Goal: Task Accomplishment & Management: Complete application form

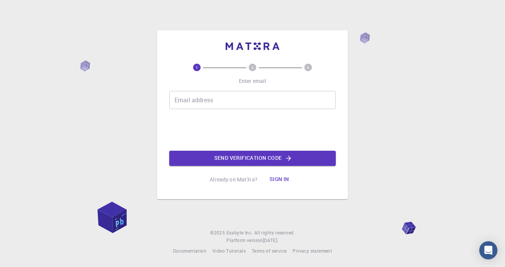
click at [262, 109] on input "Email address" at bounding box center [252, 100] width 167 height 18
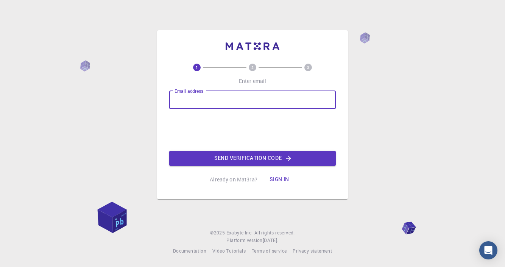
type input "[EMAIL_ADDRESS][DOMAIN_NAME]"
click at [312, 109] on input "[EMAIL_ADDRESS][DOMAIN_NAME]" at bounding box center [252, 100] width 167 height 18
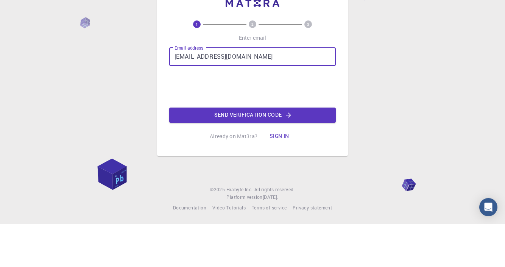
click at [290, 161] on icon "button" at bounding box center [288, 158] width 5 height 5
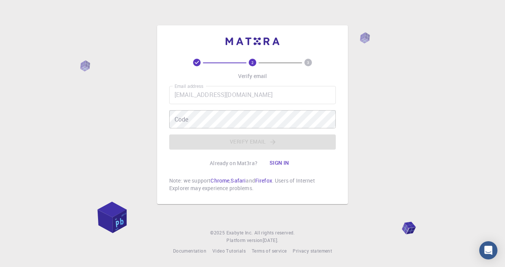
click at [187, 126] on div "Code Code" at bounding box center [252, 119] width 167 height 18
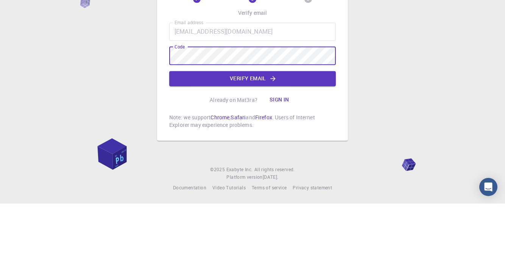
click at [214, 148] on button "Verify email" at bounding box center [252, 141] width 167 height 15
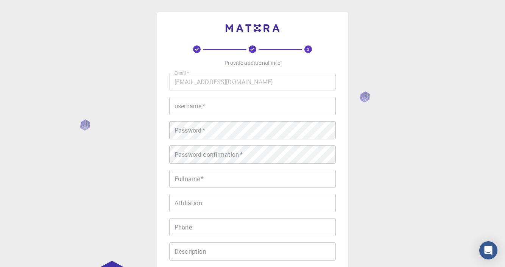
click at [270, 107] on input "username   *" at bounding box center [252, 106] width 167 height 18
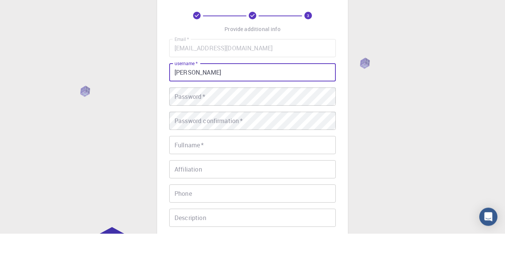
type input "[PERSON_NAME]"
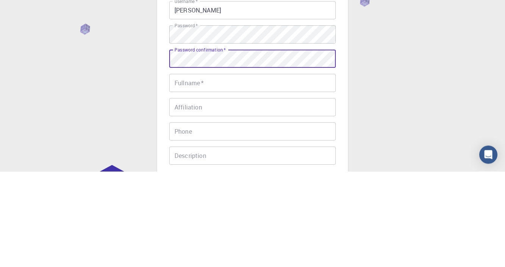
click at [268, 177] on input "Fullname   *" at bounding box center [252, 179] width 167 height 18
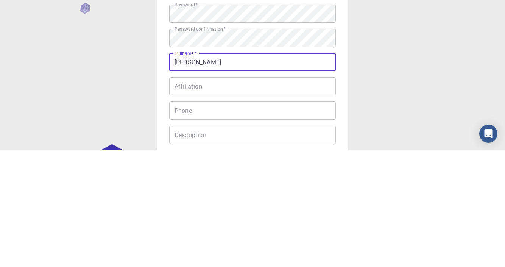
type input "[PERSON_NAME]"
click at [251, 203] on input "Affiliation" at bounding box center [252, 203] width 167 height 18
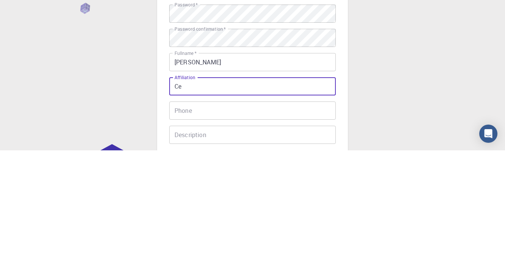
type input "C"
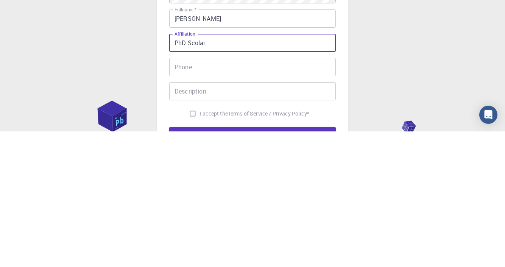
scroll to position [25, 0]
click at [197, 179] on input "PhD Scolar" at bounding box center [252, 178] width 167 height 18
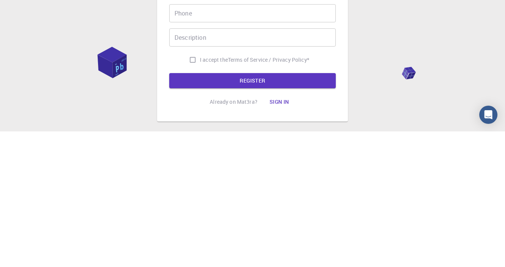
type input "PhD Scholar"
click at [192, 193] on input "I accept the Terms of Service / Privacy Policy *" at bounding box center [193, 195] width 14 height 14
checkbox input "true"
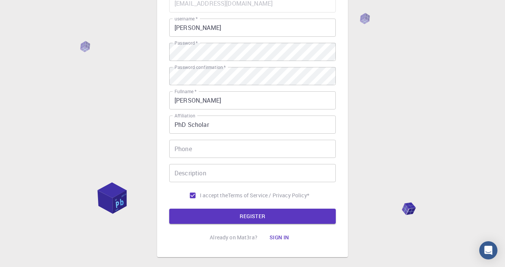
click at [259, 217] on button "REGISTER" at bounding box center [252, 216] width 167 height 15
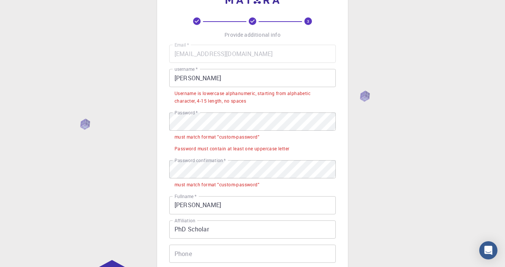
scroll to position [27, 0]
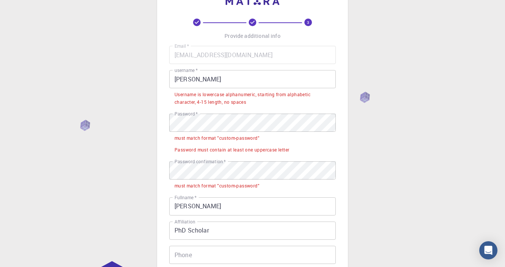
click at [221, 80] on input "[PERSON_NAME]" at bounding box center [252, 79] width 167 height 18
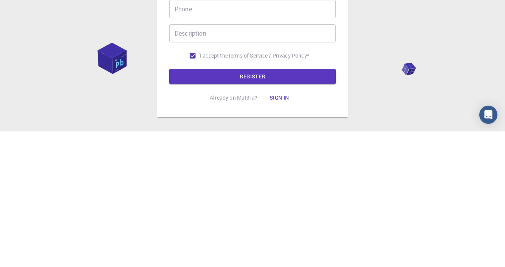
click at [299, 211] on button "REGISTER" at bounding box center [252, 211] width 167 height 15
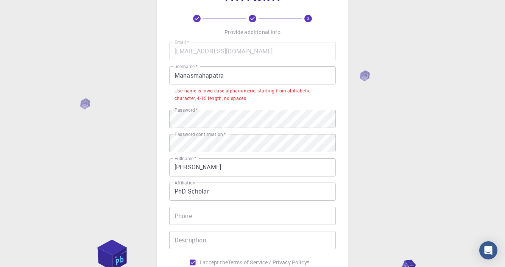
scroll to position [29, 0]
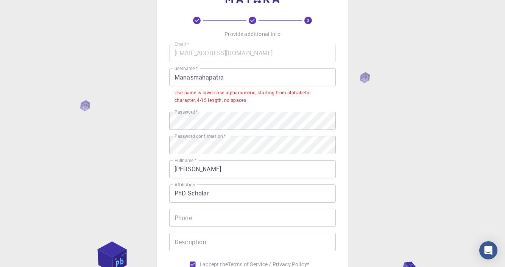
click at [235, 76] on input "Manasmahapatra" at bounding box center [252, 77] width 167 height 18
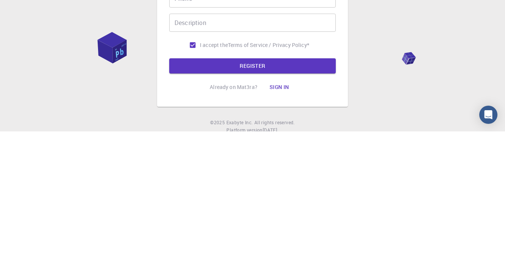
scroll to position [120, 0]
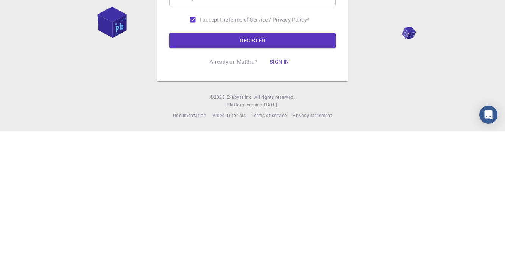
click at [306, 170] on button "REGISTER" at bounding box center [252, 175] width 167 height 15
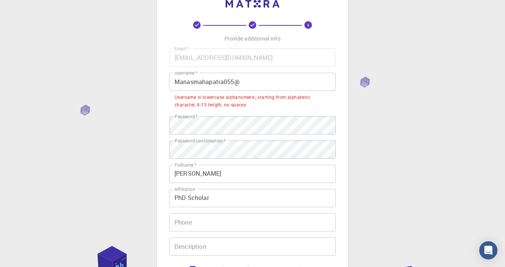
scroll to position [24, 0]
click at [253, 80] on input "Manasmahapatra055@" at bounding box center [252, 82] width 167 height 18
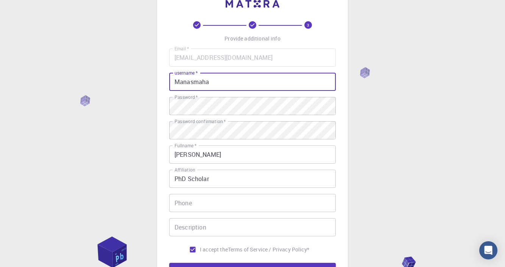
type input "Manasmah"
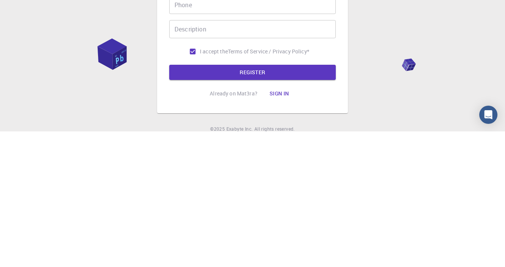
click at [299, 208] on button "REGISTER" at bounding box center [252, 207] width 167 height 15
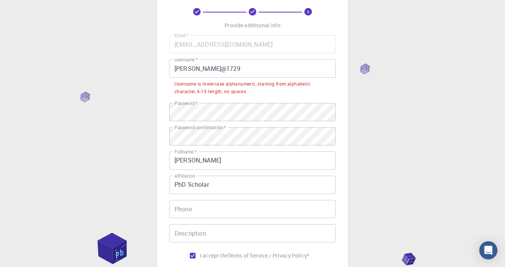
scroll to position [37, 0]
click at [193, 67] on input "[PERSON_NAME]@1729" at bounding box center [252, 69] width 167 height 18
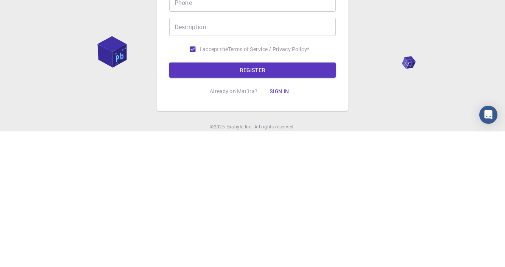
scroll to position [120, 0]
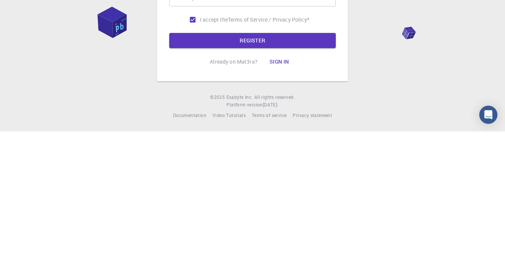
click at [305, 172] on button "REGISTER" at bounding box center [252, 175] width 167 height 15
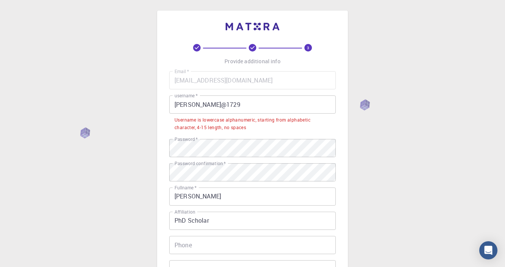
scroll to position [0, 0]
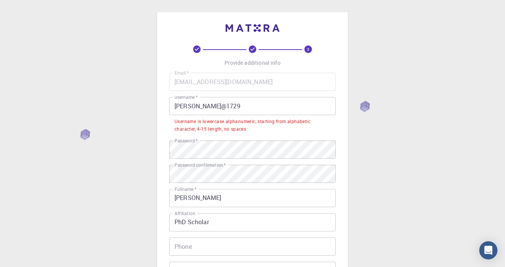
click at [223, 103] on input "[PERSON_NAME]@1729" at bounding box center [252, 106] width 167 height 18
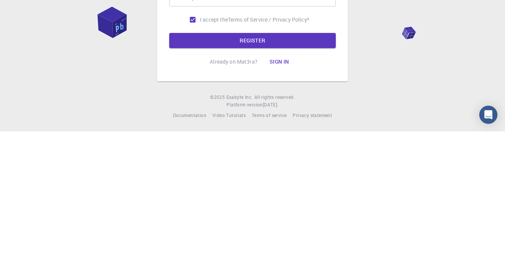
click at [318, 170] on button "REGISTER" at bounding box center [252, 175] width 167 height 15
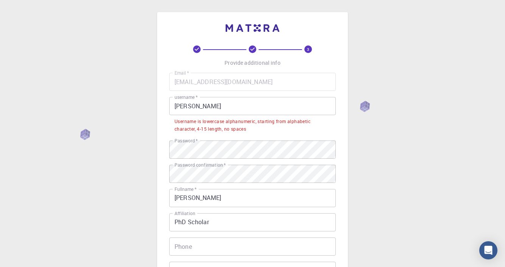
click at [220, 102] on input "[PERSON_NAME]" at bounding box center [252, 106] width 167 height 18
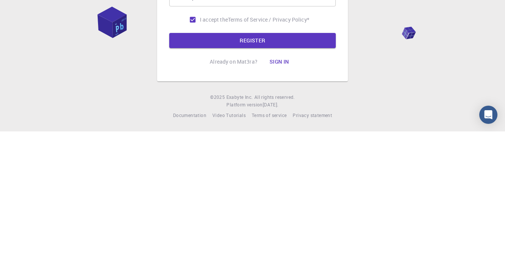
click at [320, 178] on button "REGISTER" at bounding box center [252, 175] width 167 height 15
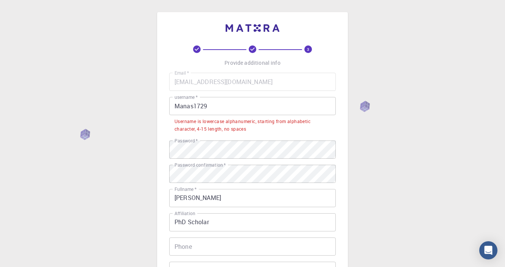
click at [220, 104] on input "Manas1729" at bounding box center [252, 106] width 167 height 18
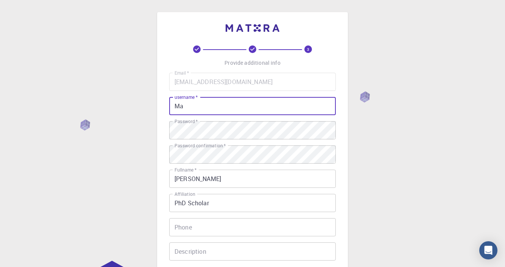
type input "M"
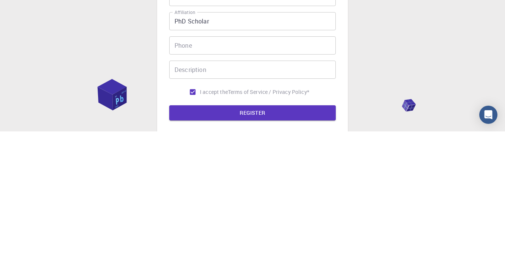
click at [306, 251] on button "REGISTER" at bounding box center [252, 248] width 167 height 15
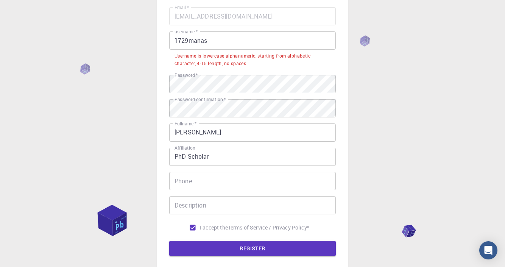
click at [225, 42] on input "1729manas" at bounding box center [252, 40] width 167 height 18
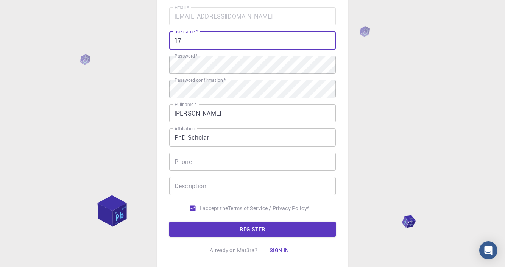
type input "1"
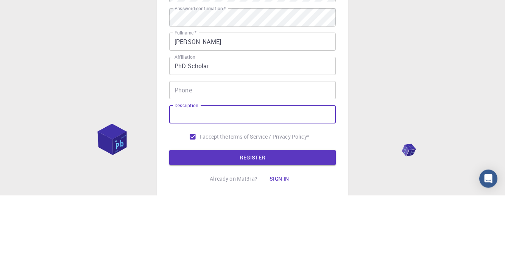
click at [169, 221] on button "REGISTER" at bounding box center [252, 228] width 167 height 15
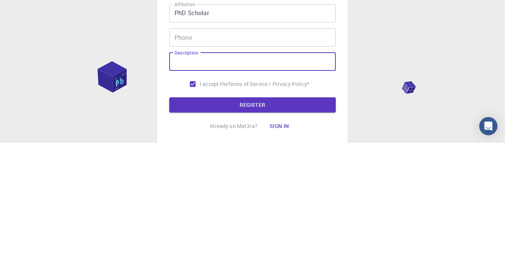
click at [323, 229] on button "REGISTER" at bounding box center [252, 228] width 167 height 15
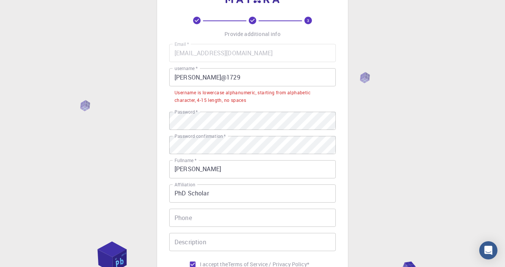
scroll to position [28, 0]
click at [194, 82] on input "[PERSON_NAME]@1729" at bounding box center [252, 78] width 167 height 18
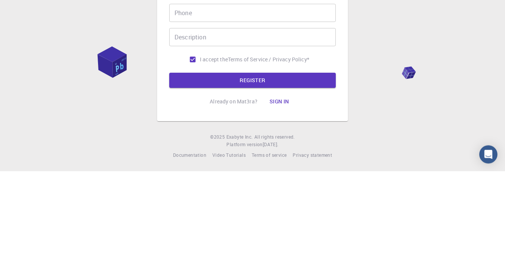
click at [316, 175] on button "REGISTER" at bounding box center [252, 175] width 167 height 15
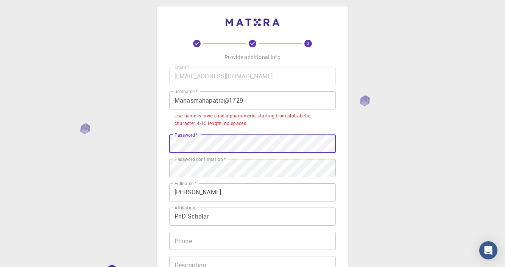
scroll to position [0, 0]
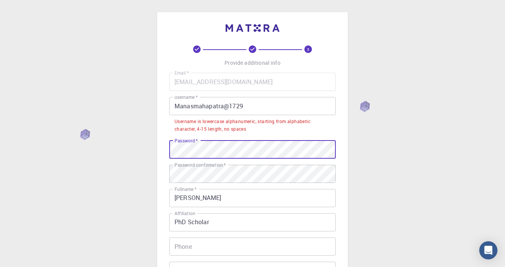
click at [271, 102] on input "Manasmahapatra@1729" at bounding box center [252, 106] width 167 height 18
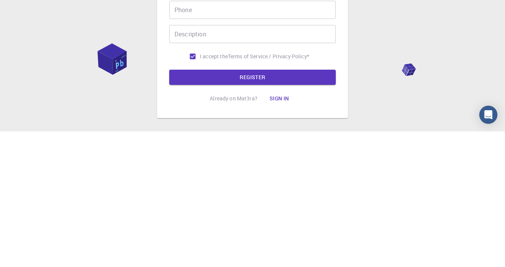
scroll to position [120, 0]
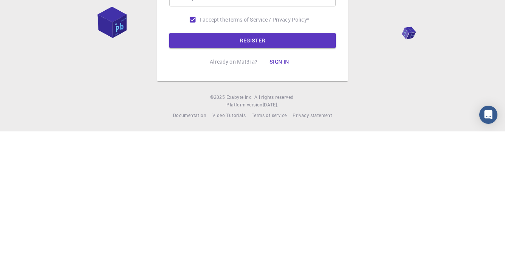
click at [318, 178] on button "REGISTER" at bounding box center [252, 175] width 167 height 15
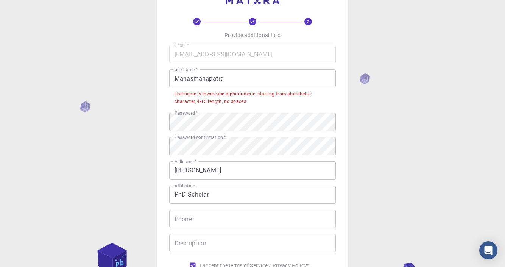
scroll to position [28, 0]
click at [277, 75] on input "Manasmahapatra" at bounding box center [252, 78] width 167 height 18
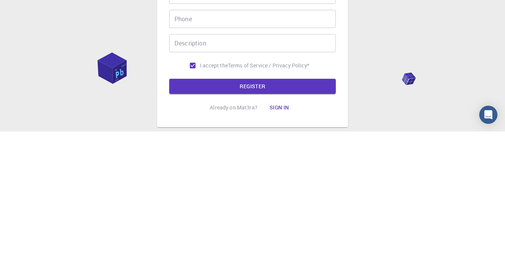
scroll to position [120, 0]
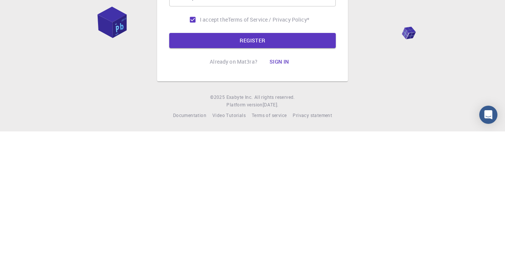
click at [321, 179] on button "REGISTER" at bounding box center [252, 175] width 167 height 15
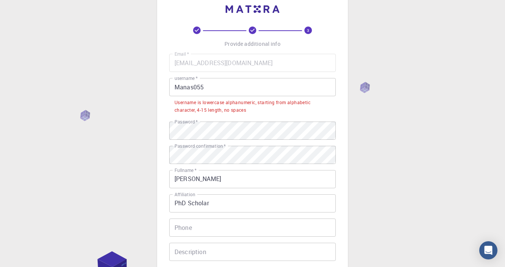
scroll to position [20, 0]
click at [182, 83] on input "Manas055" at bounding box center [252, 86] width 167 height 18
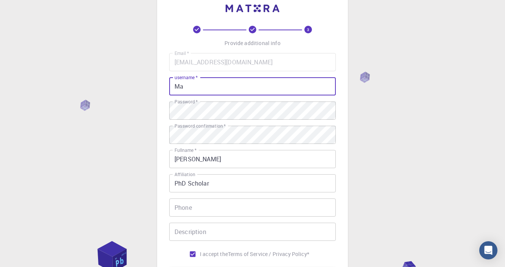
type input "M"
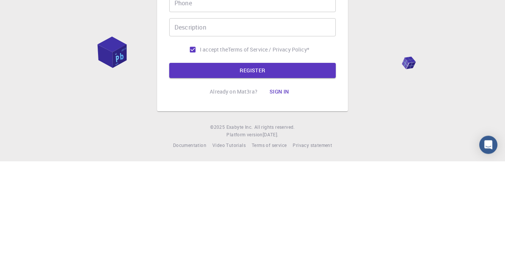
scroll to position [120, 0]
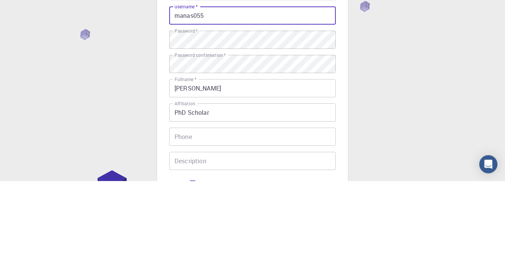
type input "manas055"
click at [460, 180] on div "3 Provide additional info Email   * [EMAIL_ADDRESS][DOMAIN_NAME] Email   * user…" at bounding box center [252, 187] width 505 height 385
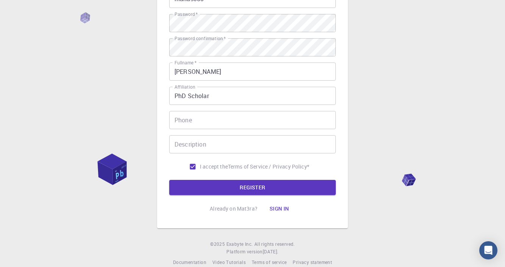
scroll to position [109, 0]
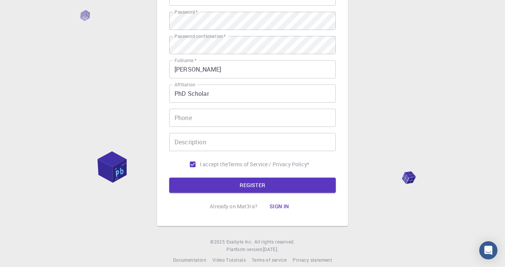
click at [288, 182] on button "REGISTER" at bounding box center [252, 185] width 167 height 15
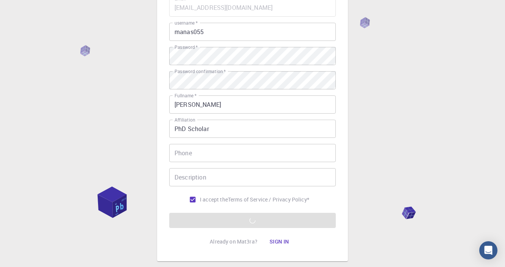
scroll to position [0, 0]
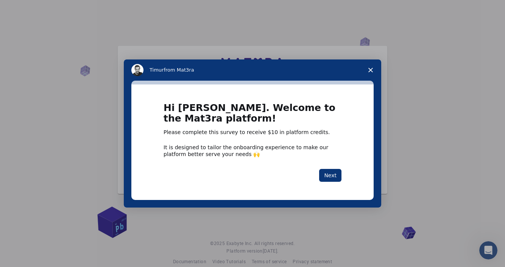
click at [331, 176] on button "Next" at bounding box center [330, 175] width 22 height 13
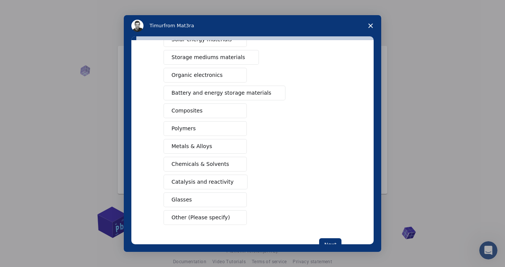
scroll to position [76, 0]
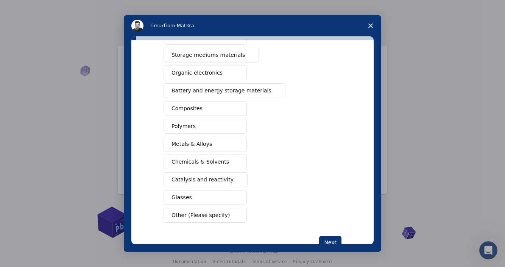
click at [223, 214] on button "Other (Please specify)" at bounding box center [205, 215] width 83 height 15
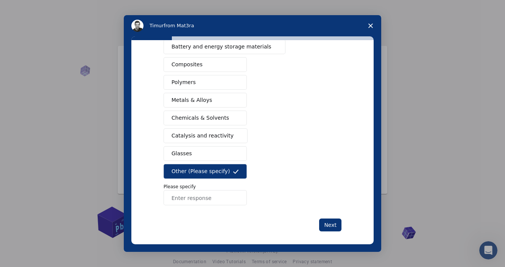
scroll to position [120, 0]
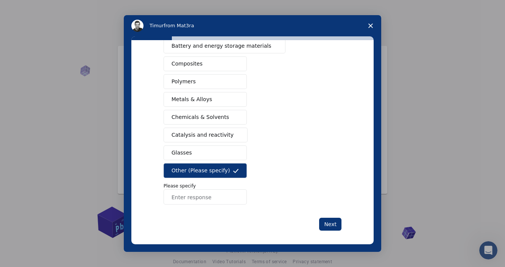
click at [211, 196] on input "Enter response" at bounding box center [205, 196] width 83 height 15
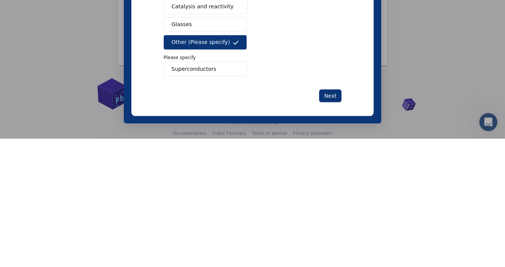
type input "Superconductors"
click at [329, 93] on button "Next" at bounding box center [330, 96] width 22 height 13
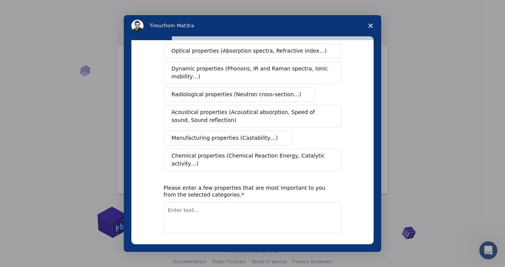
scroll to position [0, 0]
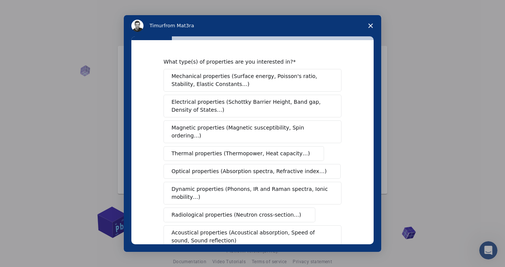
click at [291, 128] on span "Magnetic properties (Magnetic susceptibility, Spin ordering…)" at bounding box center [249, 132] width 156 height 16
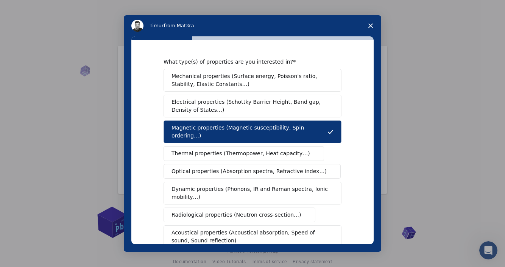
click at [279, 167] on span "Optical properties (Absorption spectra, Refractive index…)" at bounding box center [248, 171] width 155 height 8
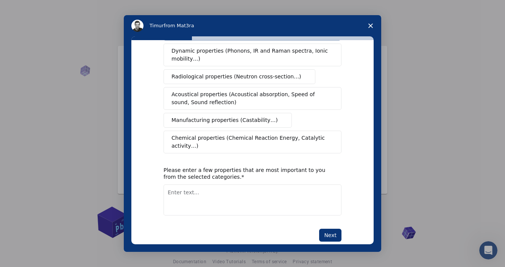
scroll to position [139, 0]
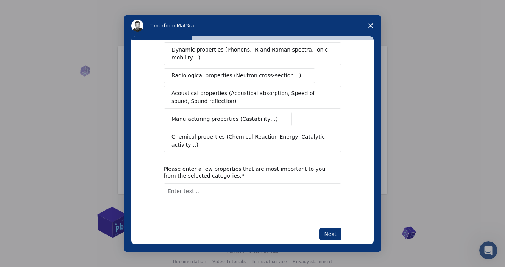
click at [329, 228] on button "Next" at bounding box center [330, 234] width 22 height 13
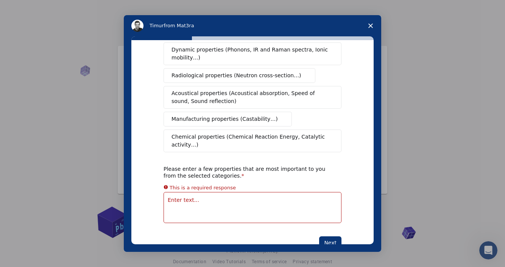
click at [241, 193] on textarea "Enter text..." at bounding box center [253, 207] width 178 height 31
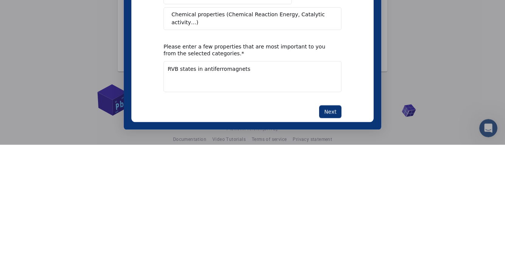
type textarea "RVB states in antiferromagnets"
click at [332, 106] on button "Next" at bounding box center [330, 112] width 22 height 13
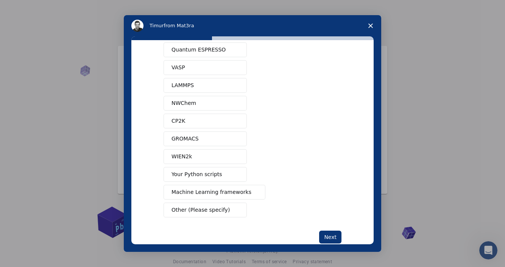
scroll to position [27, 0]
click at [207, 210] on span "Other (Please specify)" at bounding box center [200, 210] width 58 height 8
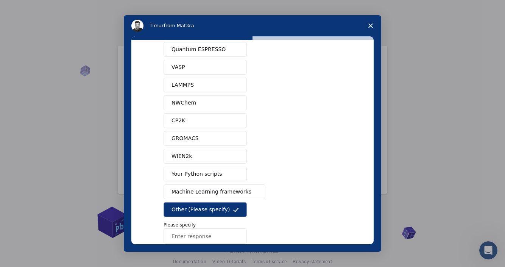
click at [211, 235] on input "Enter response" at bounding box center [205, 235] width 83 height 15
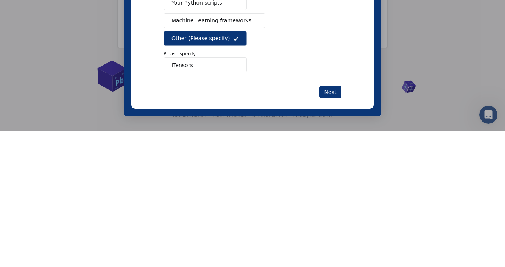
scroll to position [68, 0]
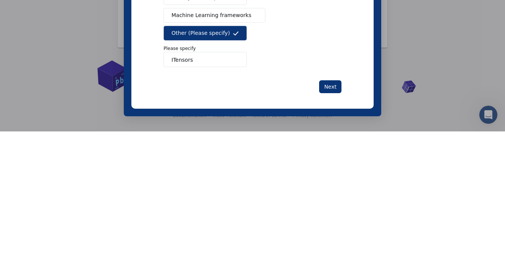
type input "ITensors"
click at [332, 82] on button "Next" at bounding box center [330, 86] width 22 height 13
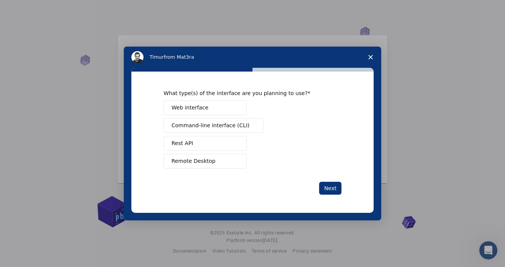
scroll to position [0, 0]
click at [228, 159] on button "Remote Desktop" at bounding box center [205, 161] width 83 height 15
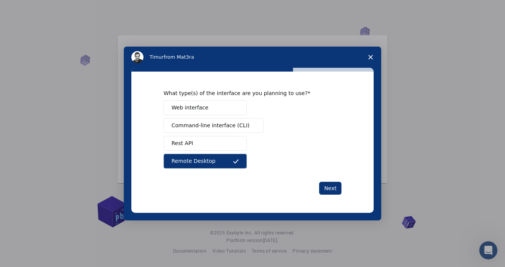
click at [331, 189] on button "Next" at bounding box center [330, 188] width 22 height 13
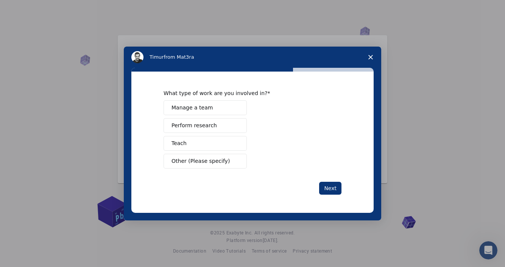
click at [224, 127] on button "Perform research" at bounding box center [205, 125] width 83 height 15
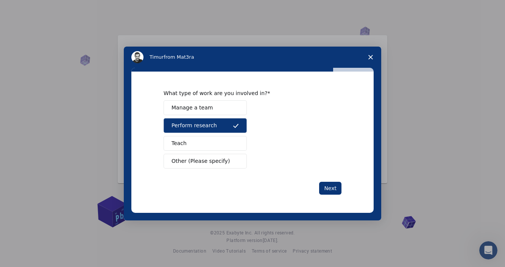
click at [333, 186] on button "Next" at bounding box center [330, 188] width 22 height 13
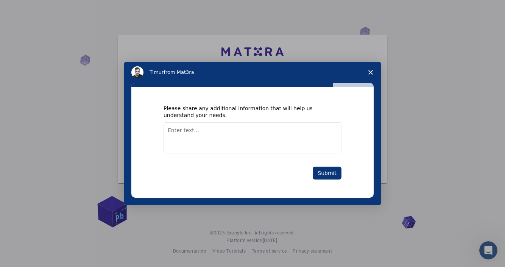
click at [223, 130] on textarea "Enter text..." at bounding box center [253, 137] width 178 height 31
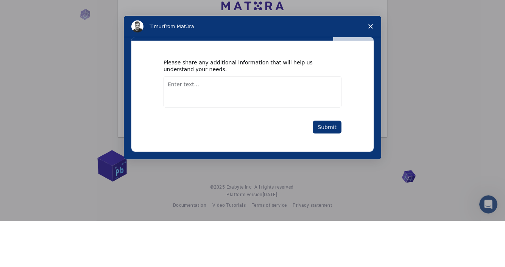
scroll to position [32, 0]
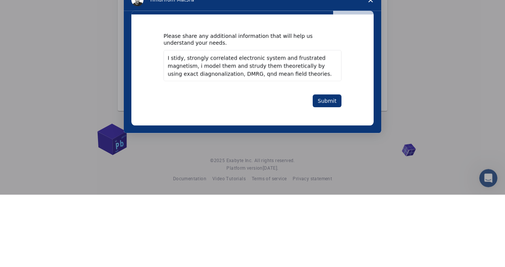
type textarea "I stidy, strongly correlated electronic system and frustrated magnetism, i mode…"
click at [329, 99] on button "Submit" at bounding box center [327, 101] width 29 height 13
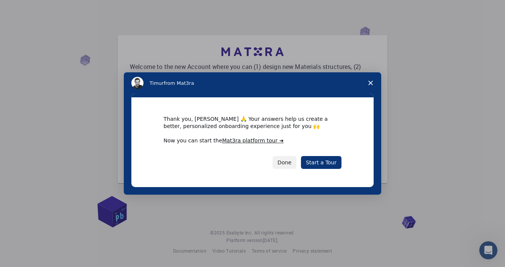
click at [325, 159] on link "Start a Tour" at bounding box center [321, 162] width 41 height 13
